Goal: Information Seeking & Learning: Find contact information

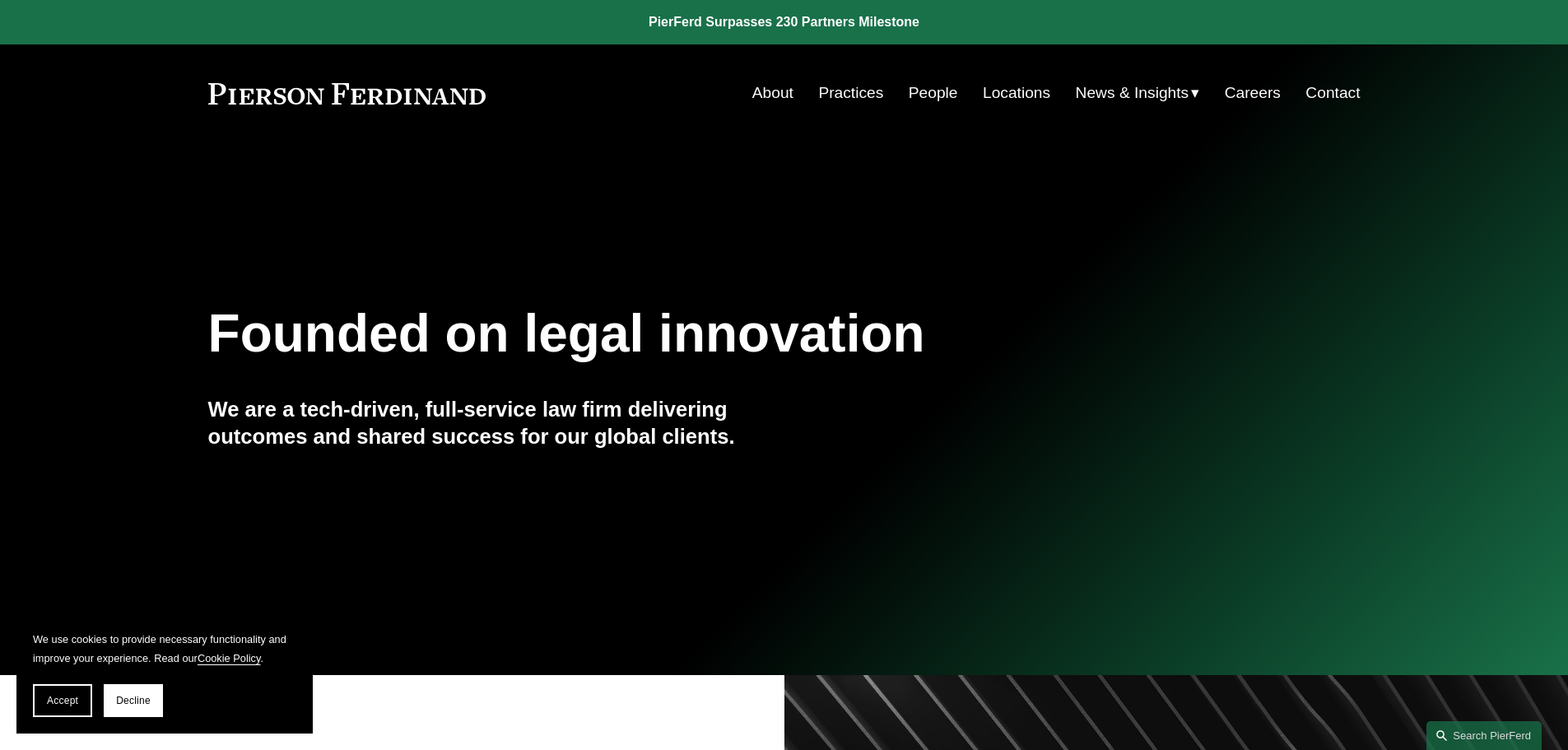
click at [899, 83] on nav "About Practices People Locations News & Insights News Insights Blogs Careers Co…" at bounding box center [1056, 93] width 608 height 31
click at [912, 89] on link "People" at bounding box center [934, 93] width 49 height 31
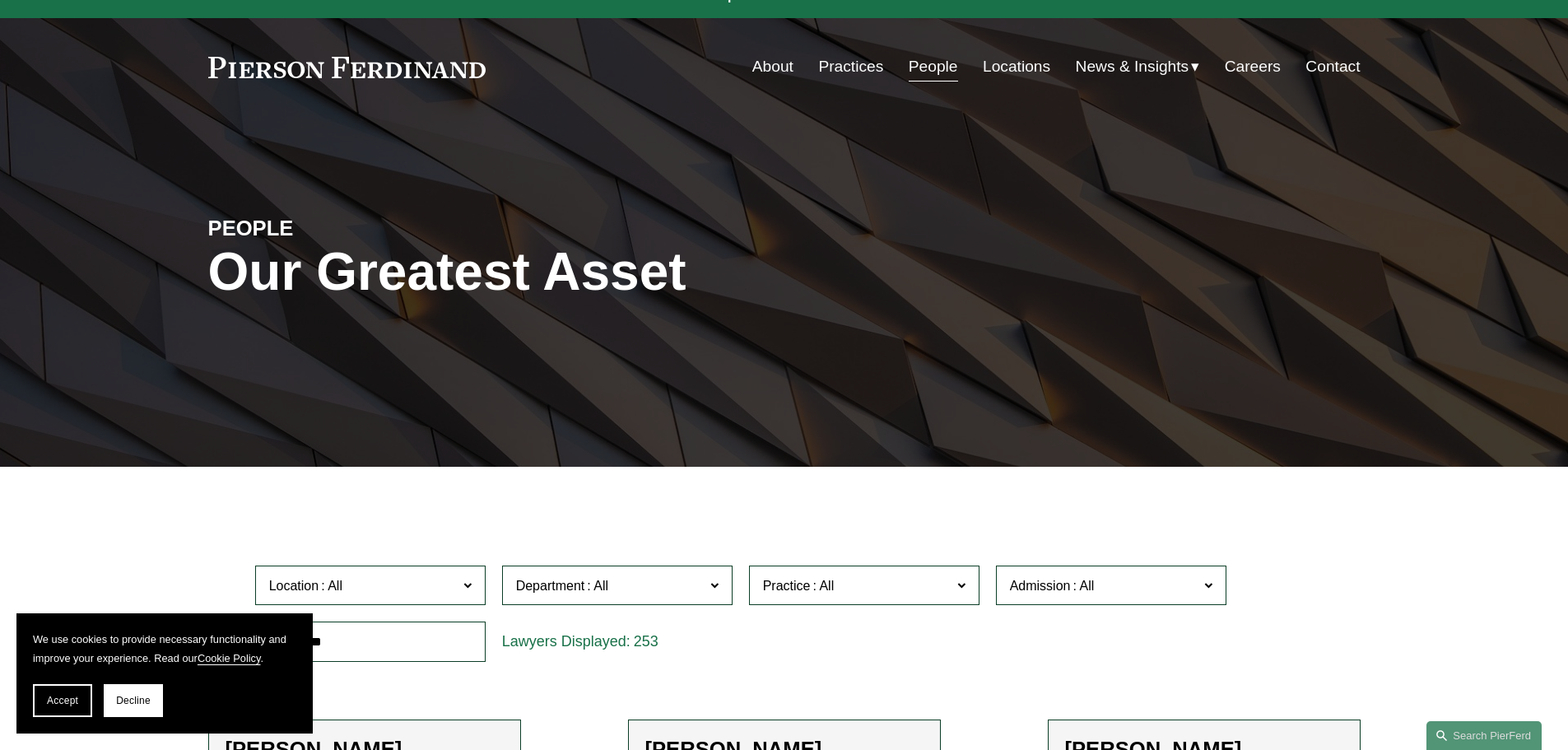
scroll to position [494, 0]
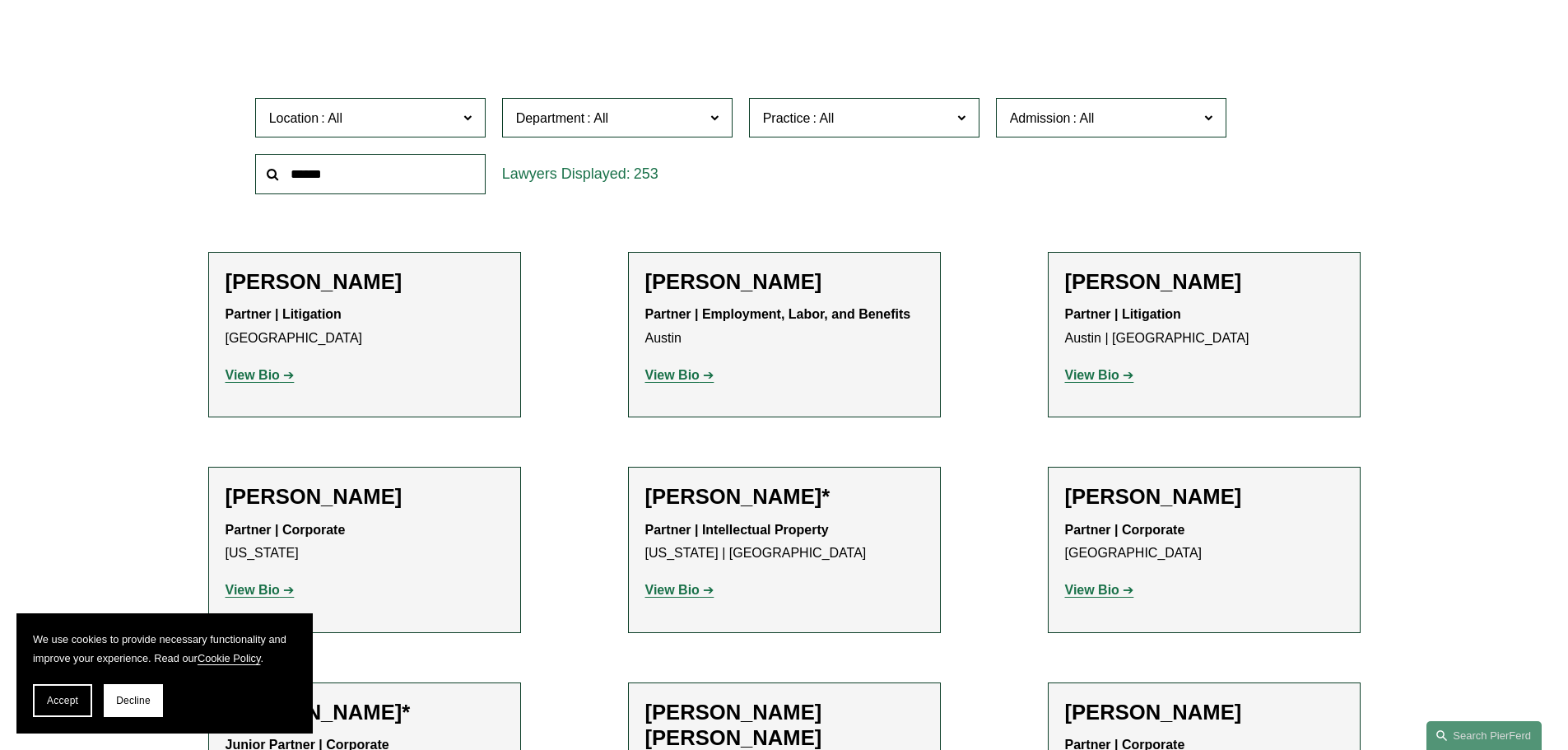
click at [438, 118] on span "Location" at bounding box center [363, 118] width 189 height 22
click at [590, 124] on span at bounding box center [597, 118] width 26 height 14
click at [896, 122] on span "Practice" at bounding box center [857, 118] width 189 height 22
click at [1158, 129] on span "Admission" at bounding box center [1104, 118] width 189 height 22
click at [1333, 138] on div "Location All [GEOGRAPHIC_DATA] [GEOGRAPHIC_DATA] [GEOGRAPHIC_DATA] [GEOGRAPHIC_…" at bounding box center [784, 146] width 1152 height 113
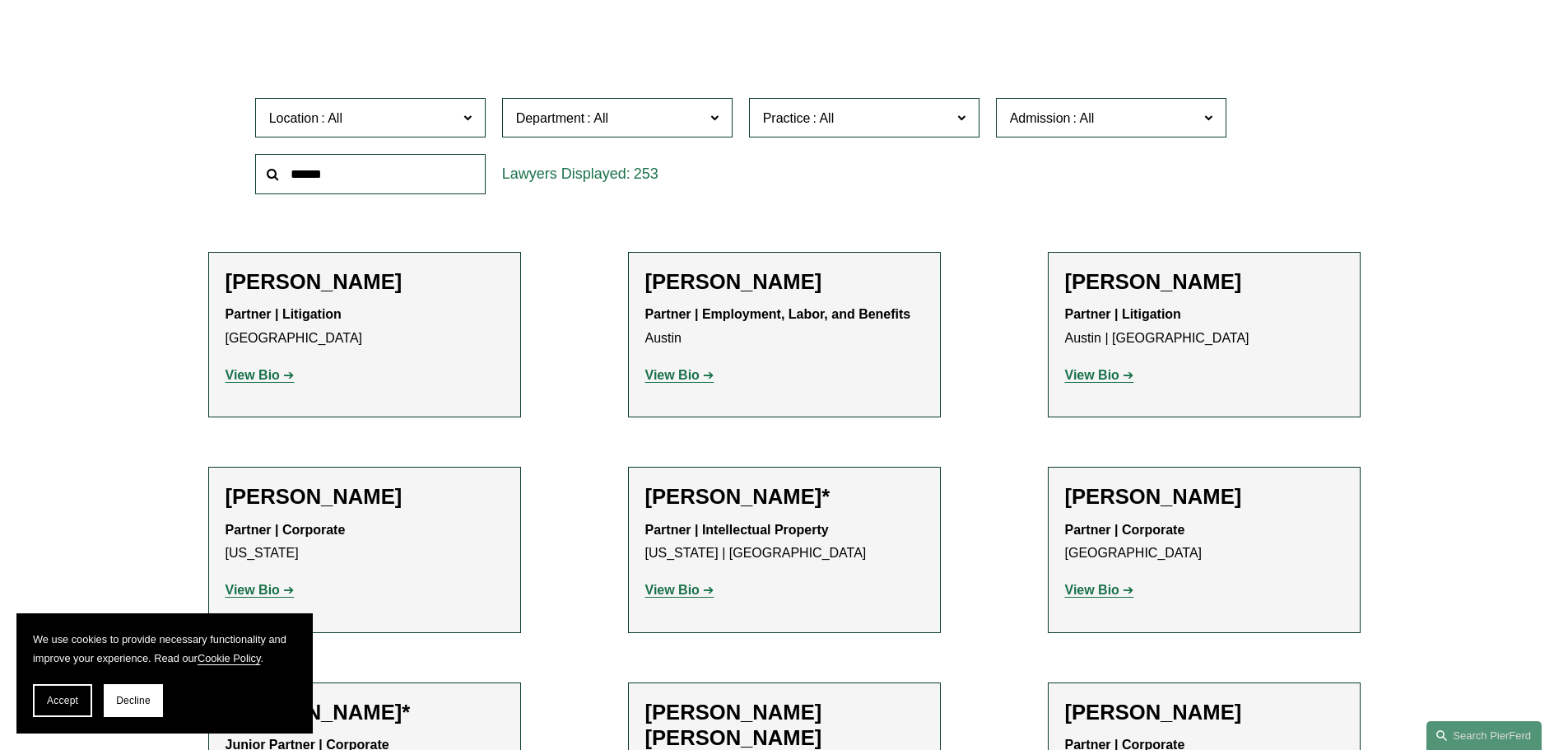
click at [488, 118] on div "Location All [GEOGRAPHIC_DATA] [GEOGRAPHIC_DATA] [GEOGRAPHIC_DATA] [GEOGRAPHIC_…" at bounding box center [370, 118] width 247 height 57
click at [474, 115] on label "Location" at bounding box center [370, 118] width 231 height 40
click at [685, 108] on span "Department" at bounding box center [610, 118] width 189 height 22
click at [870, 109] on span "Practice" at bounding box center [857, 118] width 189 height 22
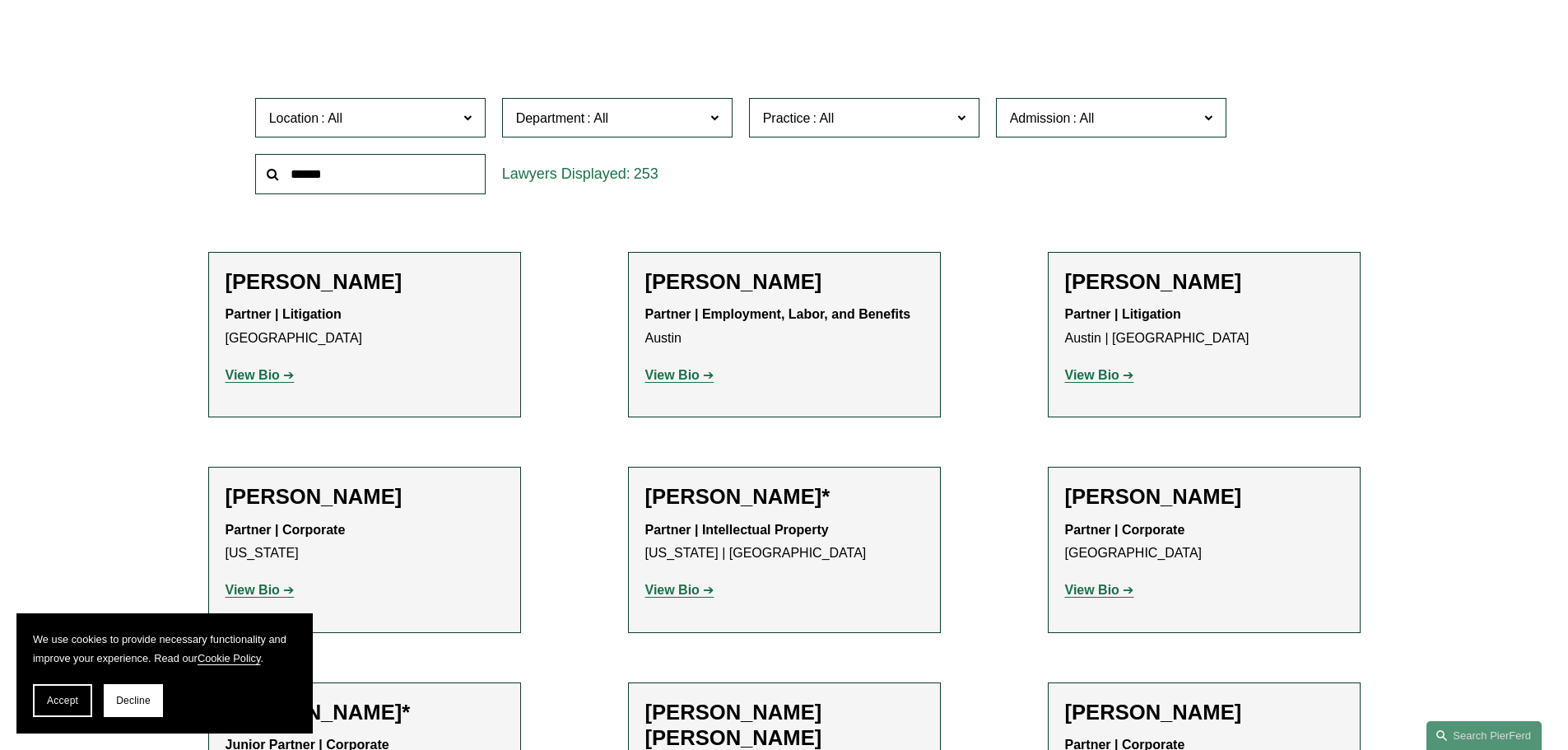
click at [1102, 118] on span "Admission" at bounding box center [1104, 118] width 189 height 22
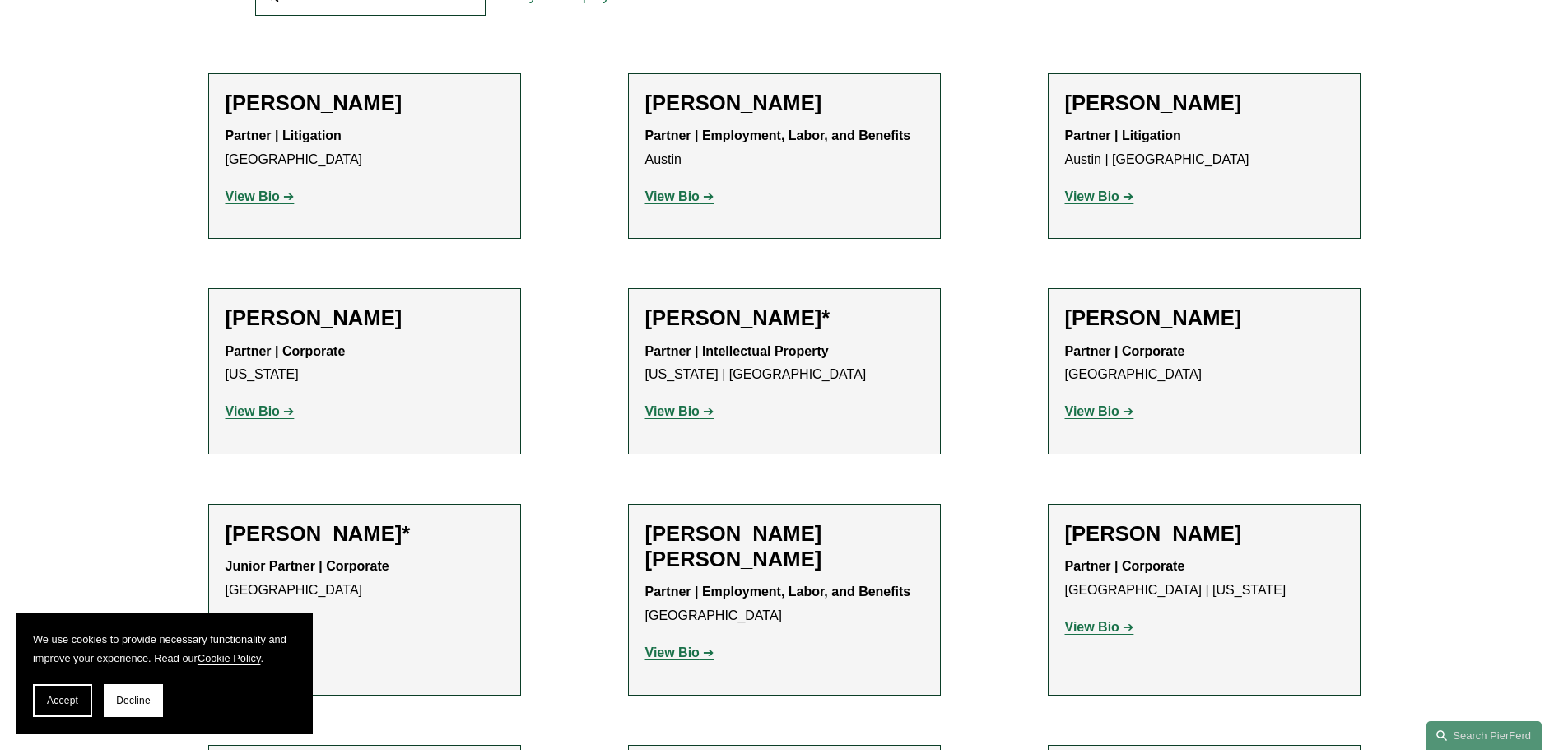
scroll to position [823, 0]
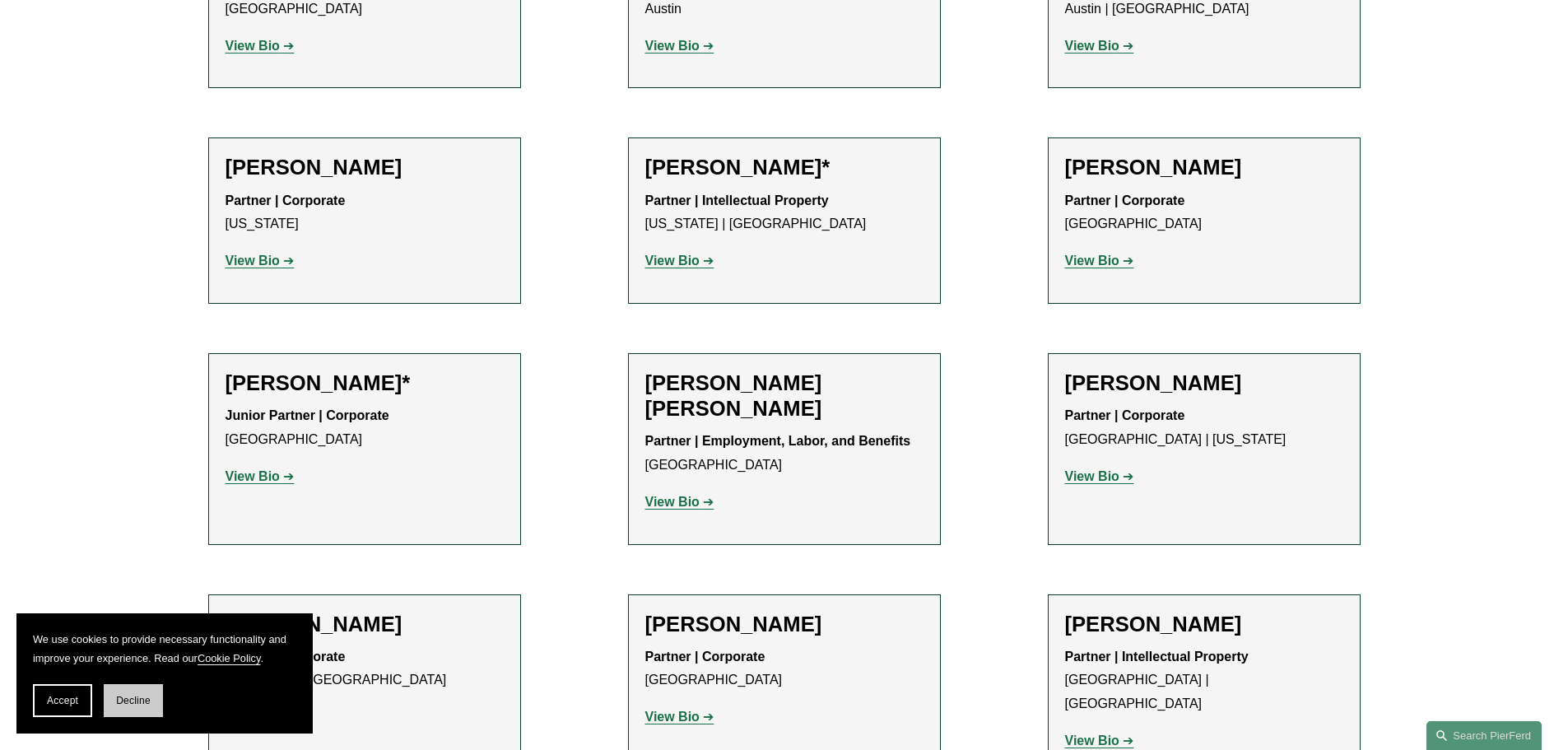
click at [110, 699] on button "Decline" at bounding box center [133, 700] width 59 height 33
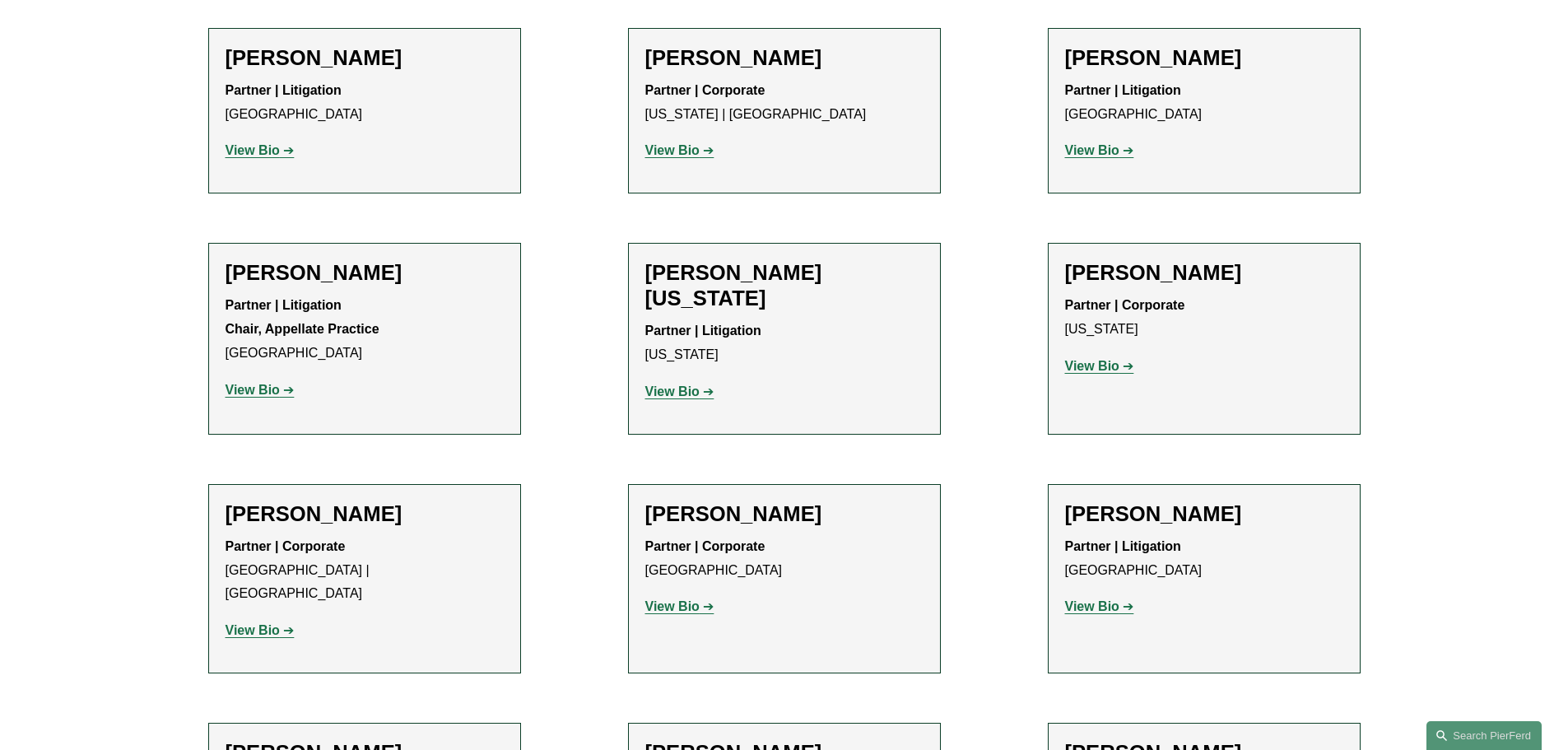
scroll to position [19339, 0]
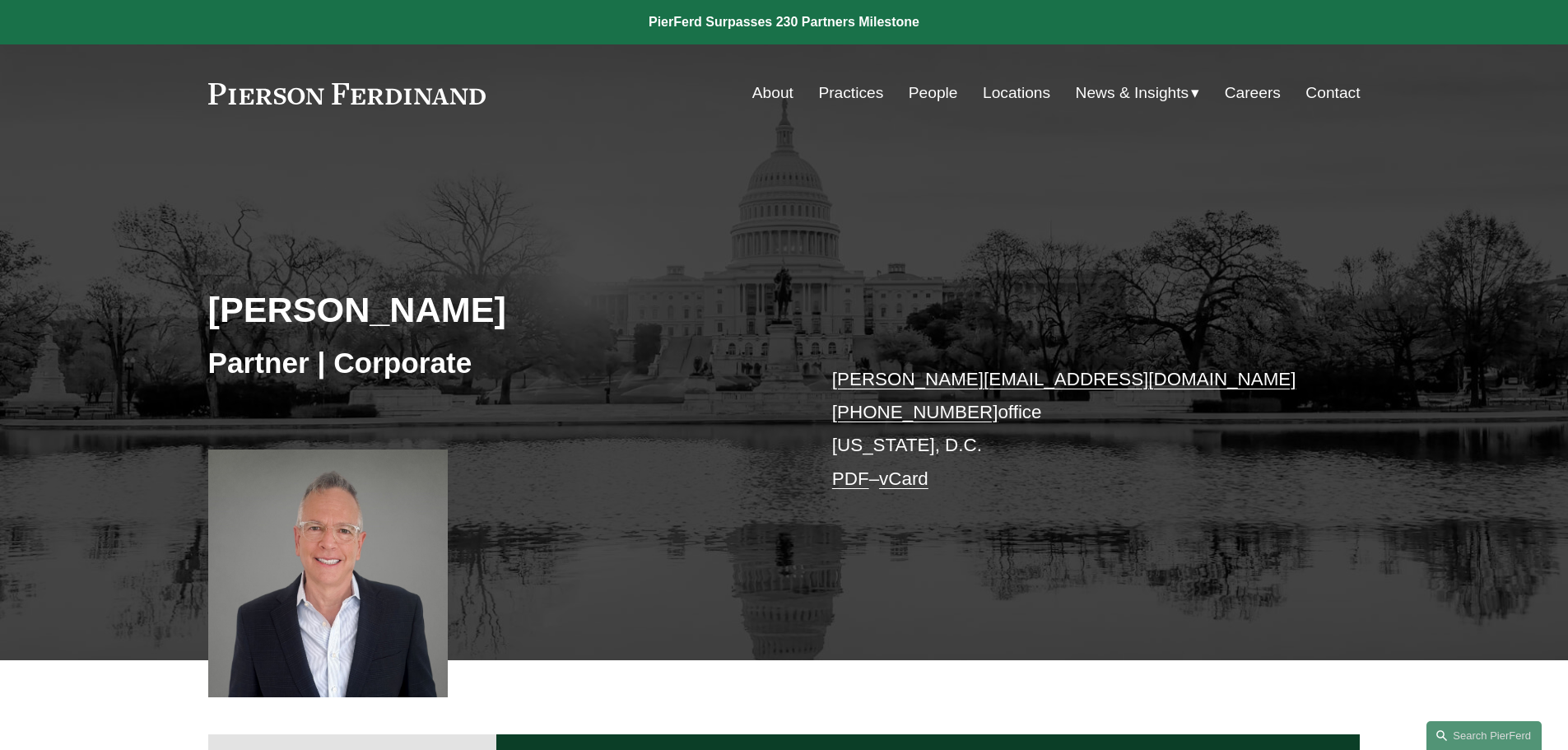
drag, startPoint x: 210, startPoint y: 313, endPoint x: 487, endPoint y: 316, distance: 277.0
click at [487, 316] on h2 "[PERSON_NAME]" at bounding box center [496, 309] width 576 height 43
copy h2 "[PERSON_NAME]"
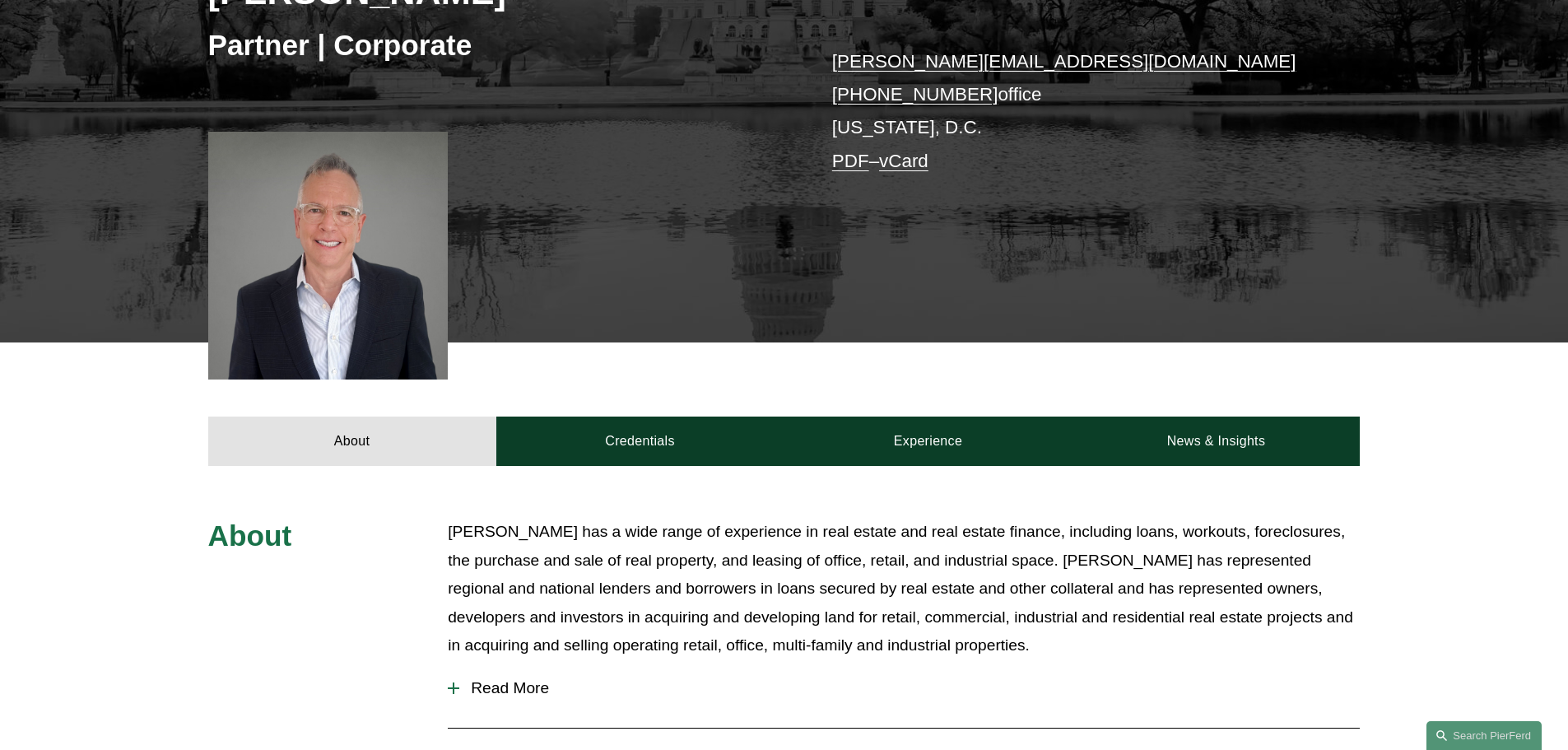
scroll to position [658, 0]
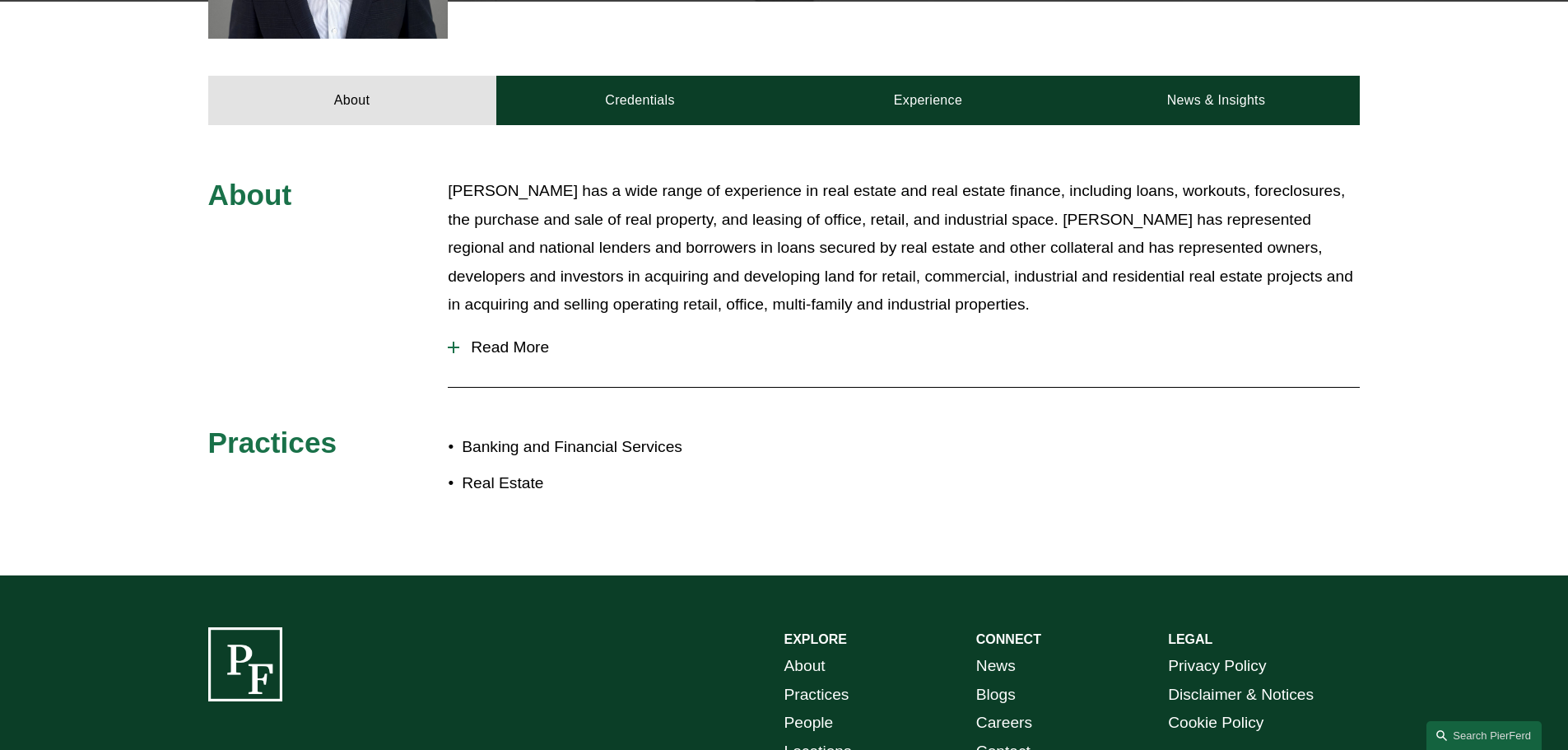
click at [476, 347] on span "Read More" at bounding box center [910, 347] width 901 height 18
